Goal: Transaction & Acquisition: Download file/media

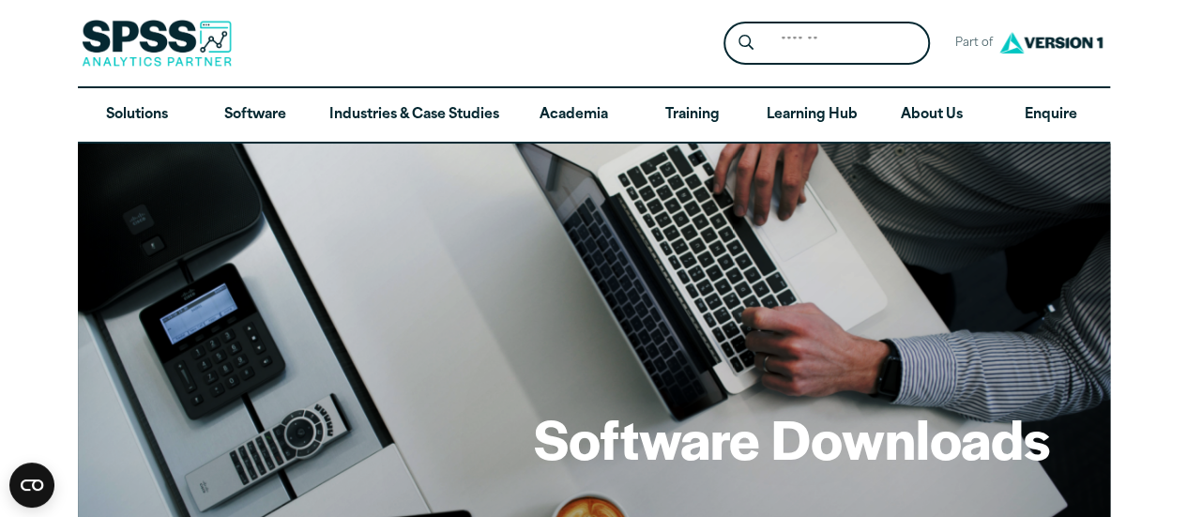
click at [514, 342] on div "Software Downloads" at bounding box center [594, 331] width 1033 height 375
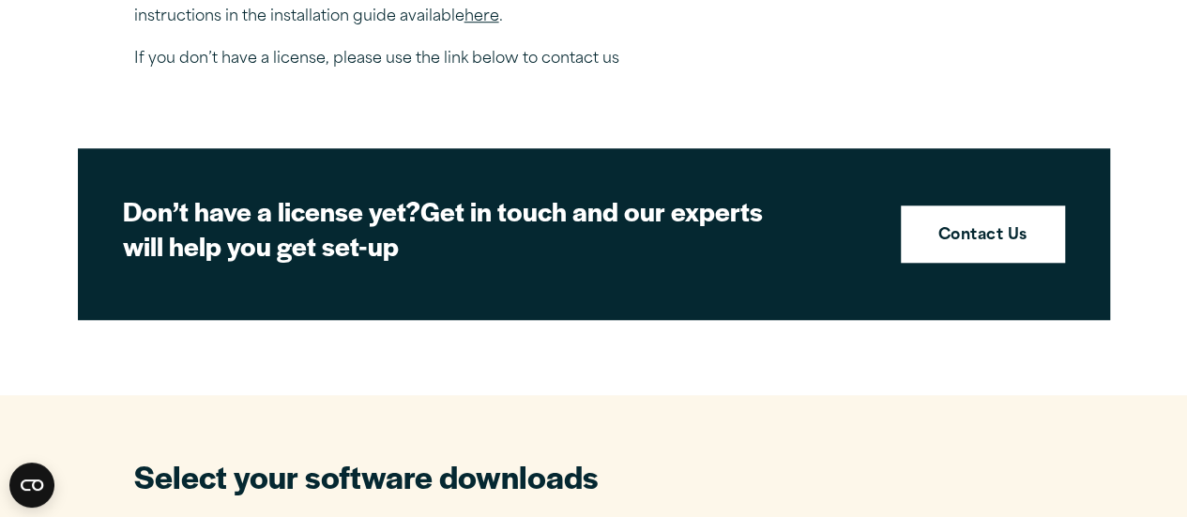
scroll to position [814, 0]
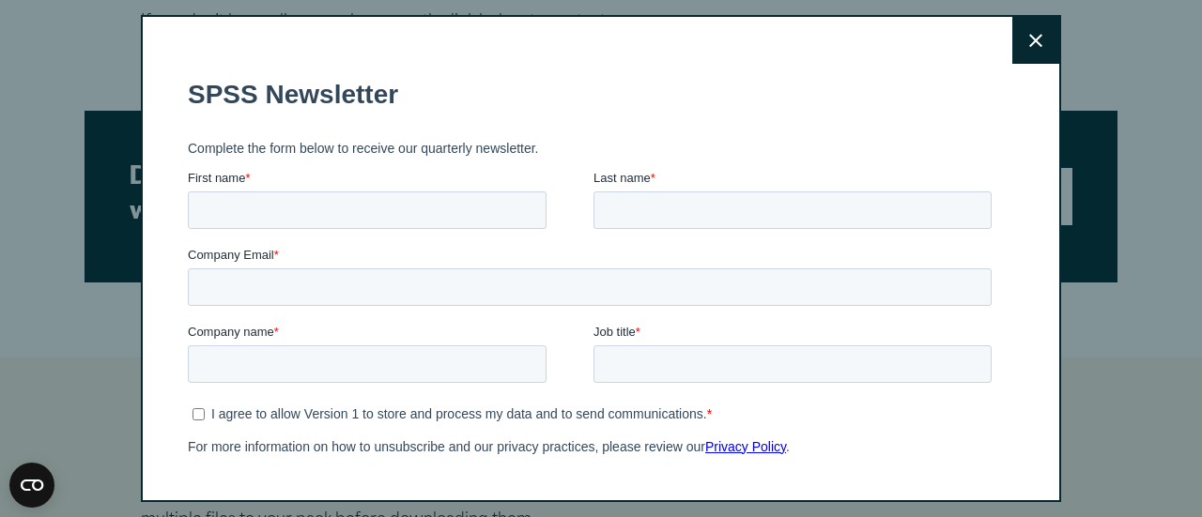
click at [1029, 41] on icon at bounding box center [1035, 41] width 13 height 14
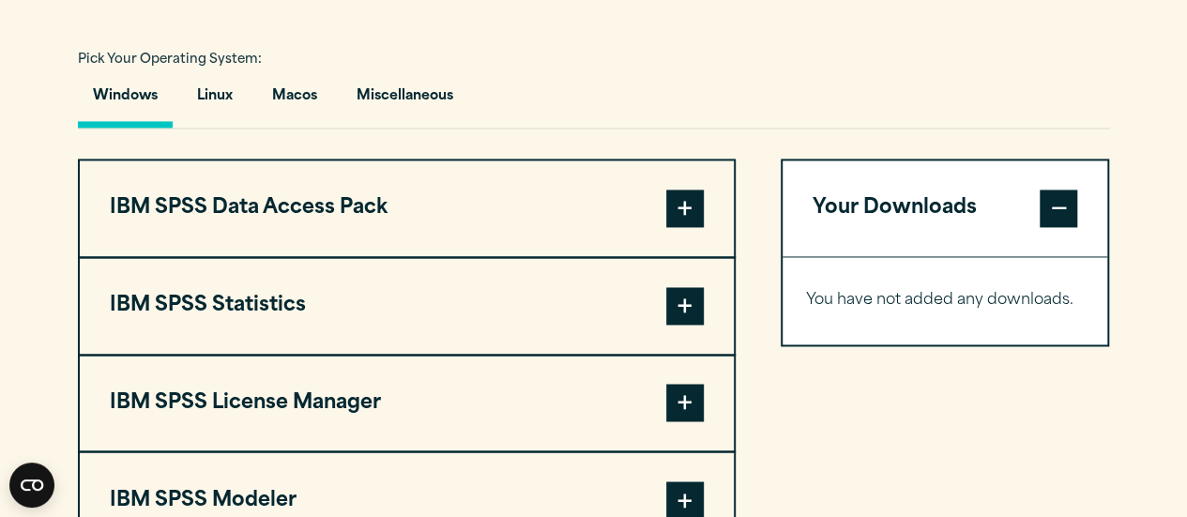
scroll to position [1371, 0]
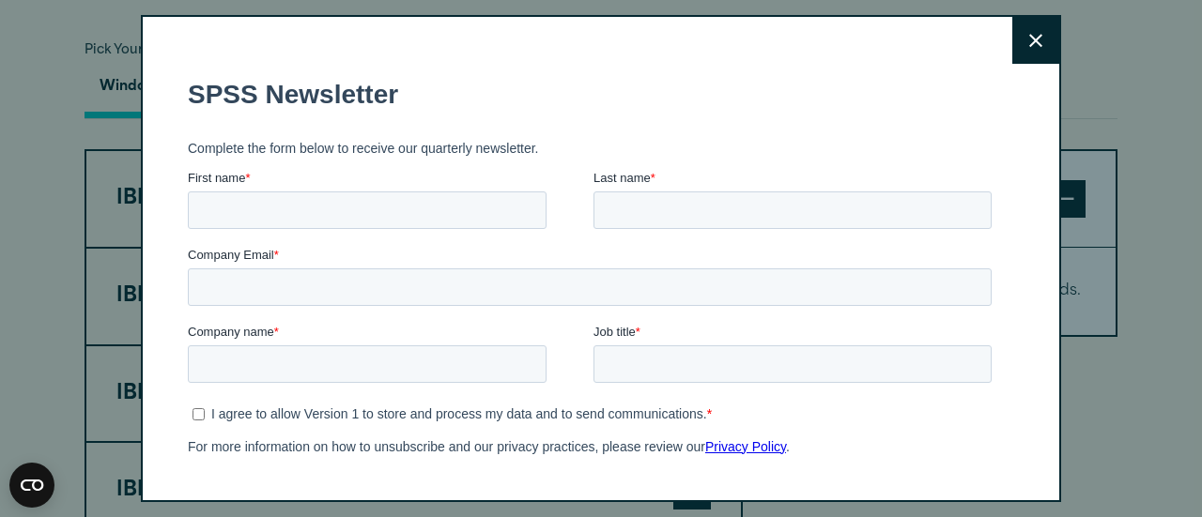
click at [1029, 44] on icon at bounding box center [1035, 41] width 13 height 14
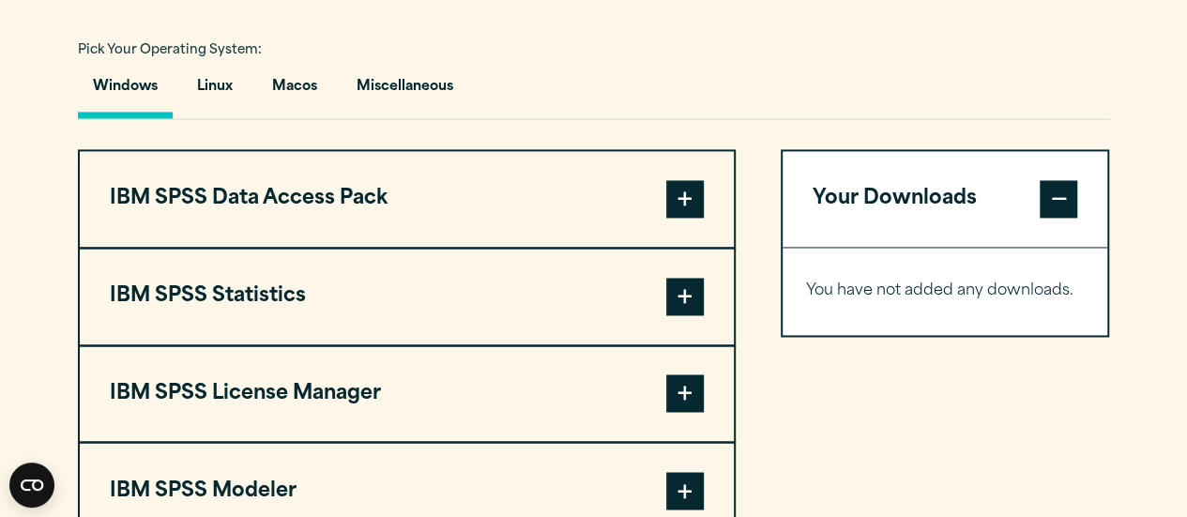
click at [691, 294] on span at bounding box center [685, 297] width 38 height 38
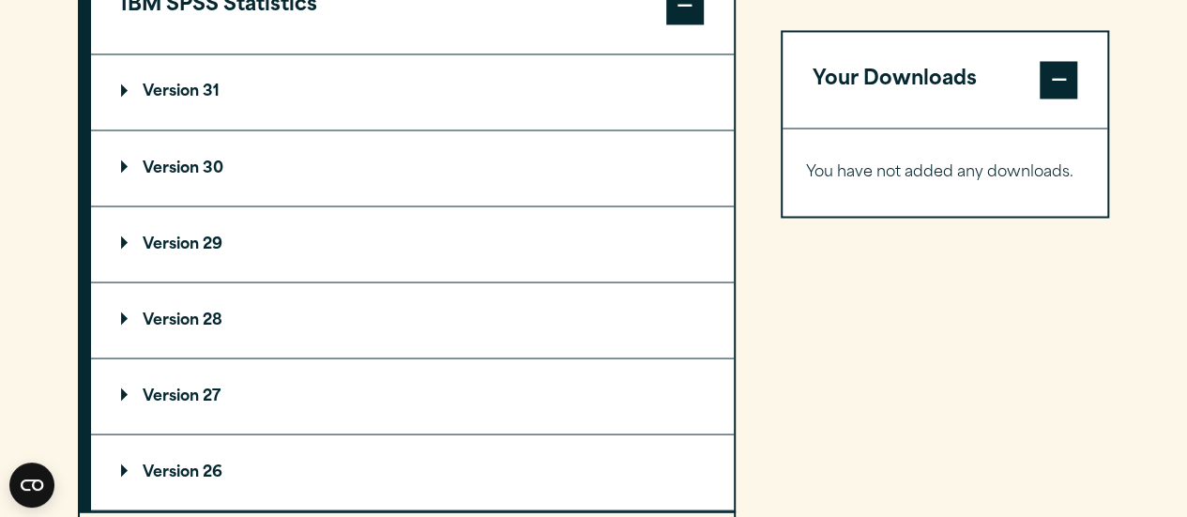
scroll to position [1646, 0]
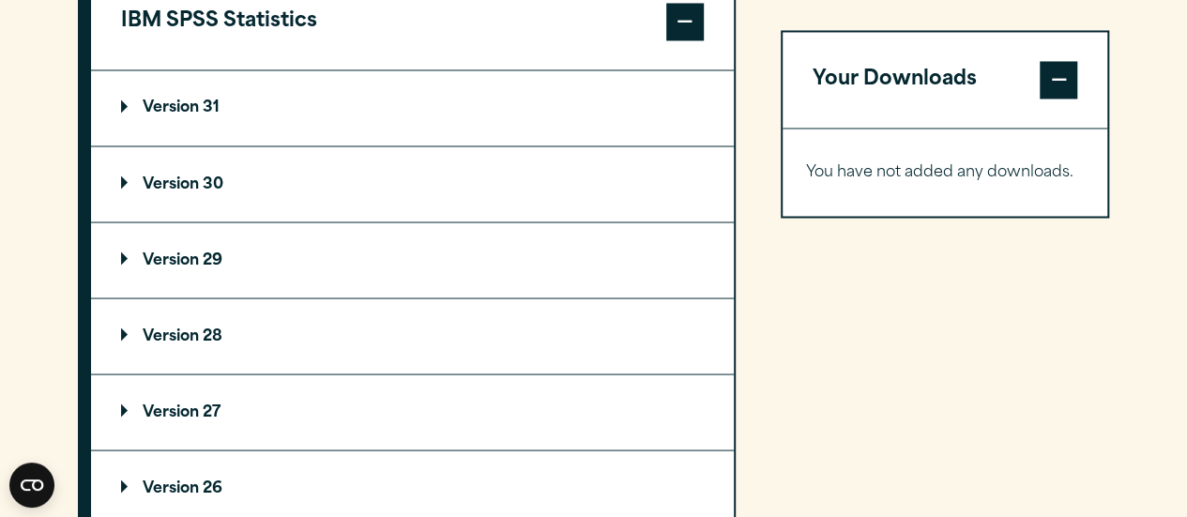
click at [140, 185] on p "Version 30" at bounding box center [172, 183] width 102 height 15
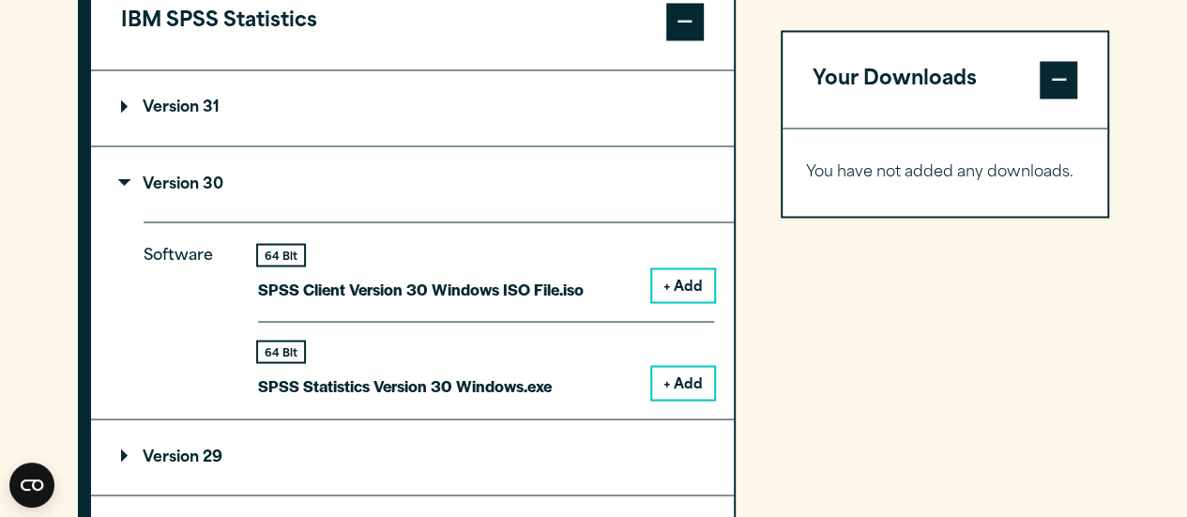
click at [695, 384] on button "+ Add" at bounding box center [683, 383] width 62 height 32
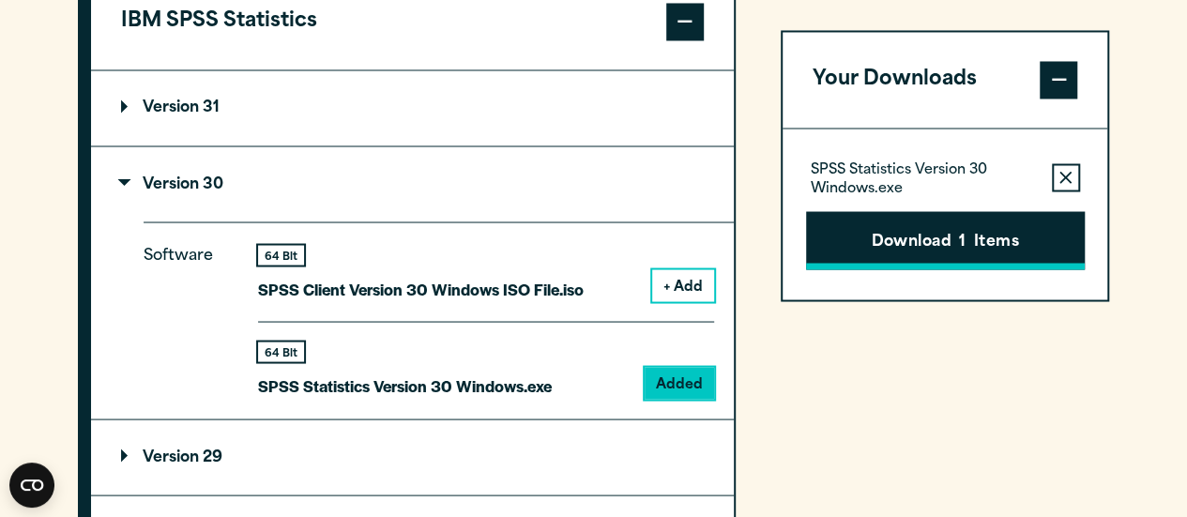
click at [933, 254] on button "Download 1 Items" at bounding box center [945, 240] width 279 height 58
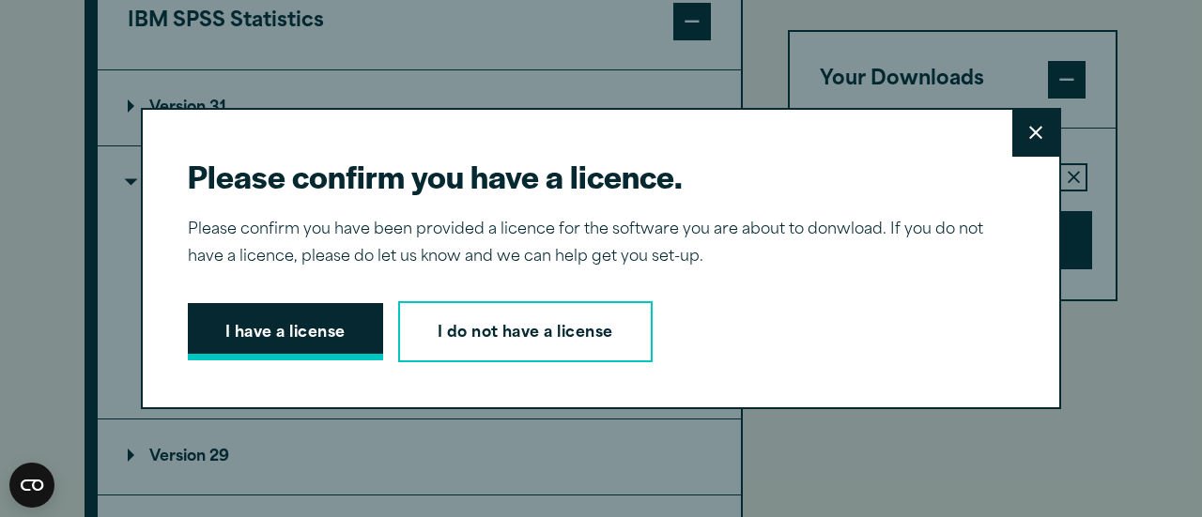
click at [248, 342] on button "I have a license" at bounding box center [285, 332] width 195 height 58
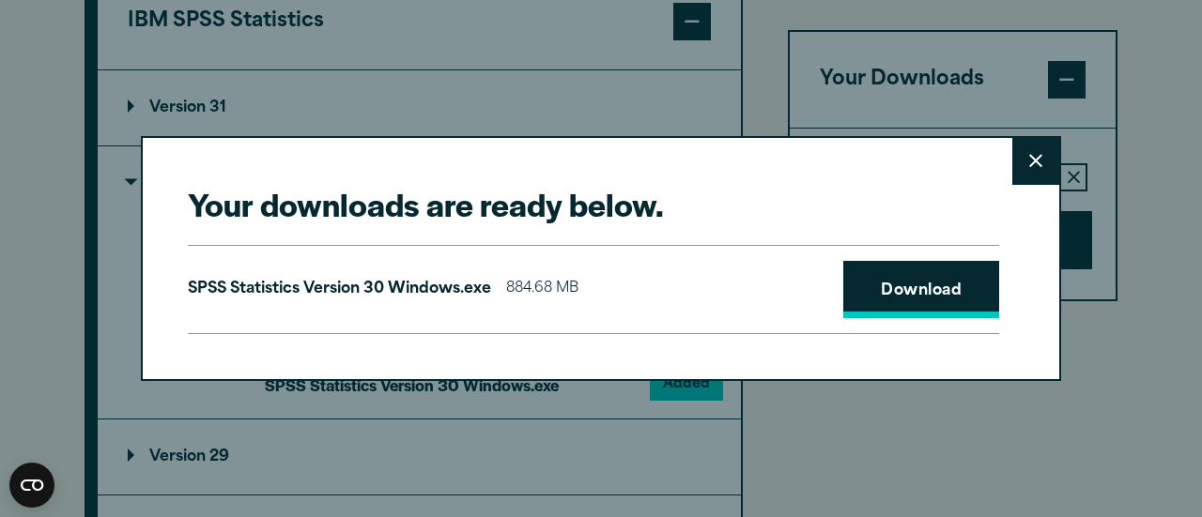
click at [871, 309] on link "Download" at bounding box center [921, 290] width 156 height 58
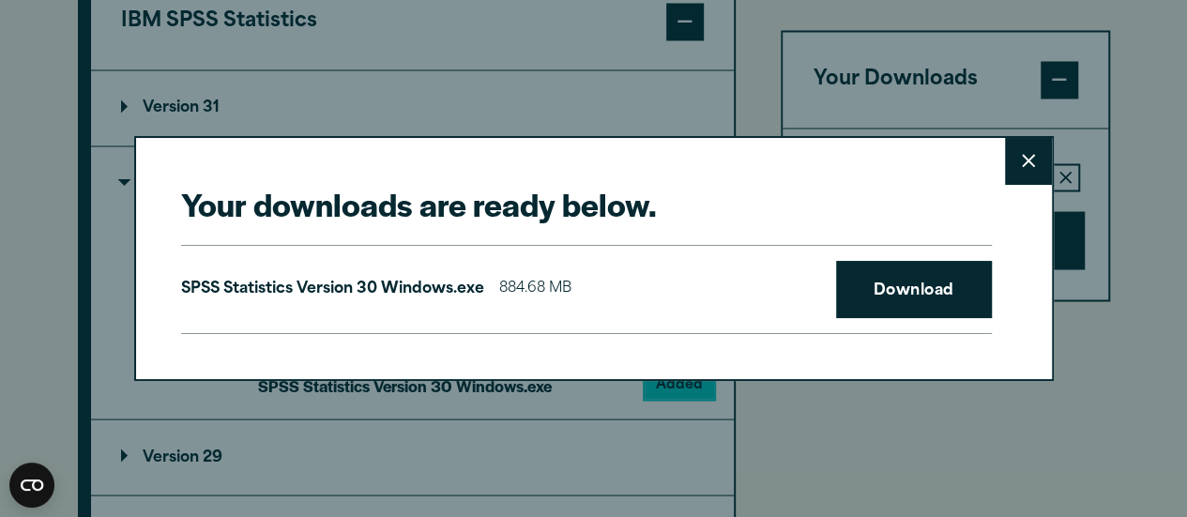
drag, startPoint x: 888, startPoint y: 77, endPoint x: 678, endPoint y: 42, distance: 213.1
click at [678, 42] on div "Your downloads are ready below. Close SPSS Statistics Version 30 Windows.exe 88…" at bounding box center [593, 258] width 1187 height 517
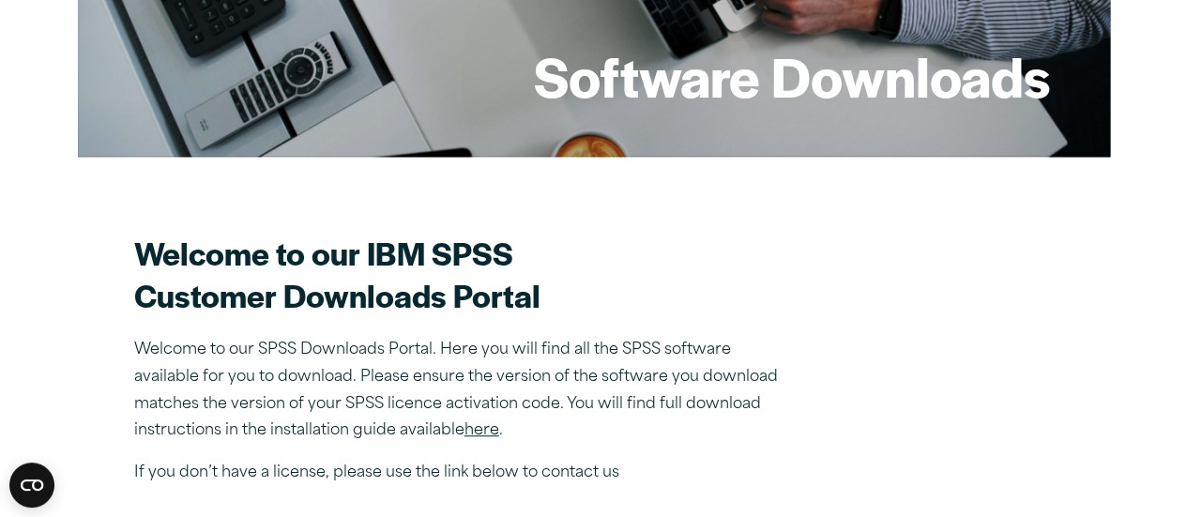
scroll to position [390, 0]
